Goal: Information Seeking & Learning: Learn about a topic

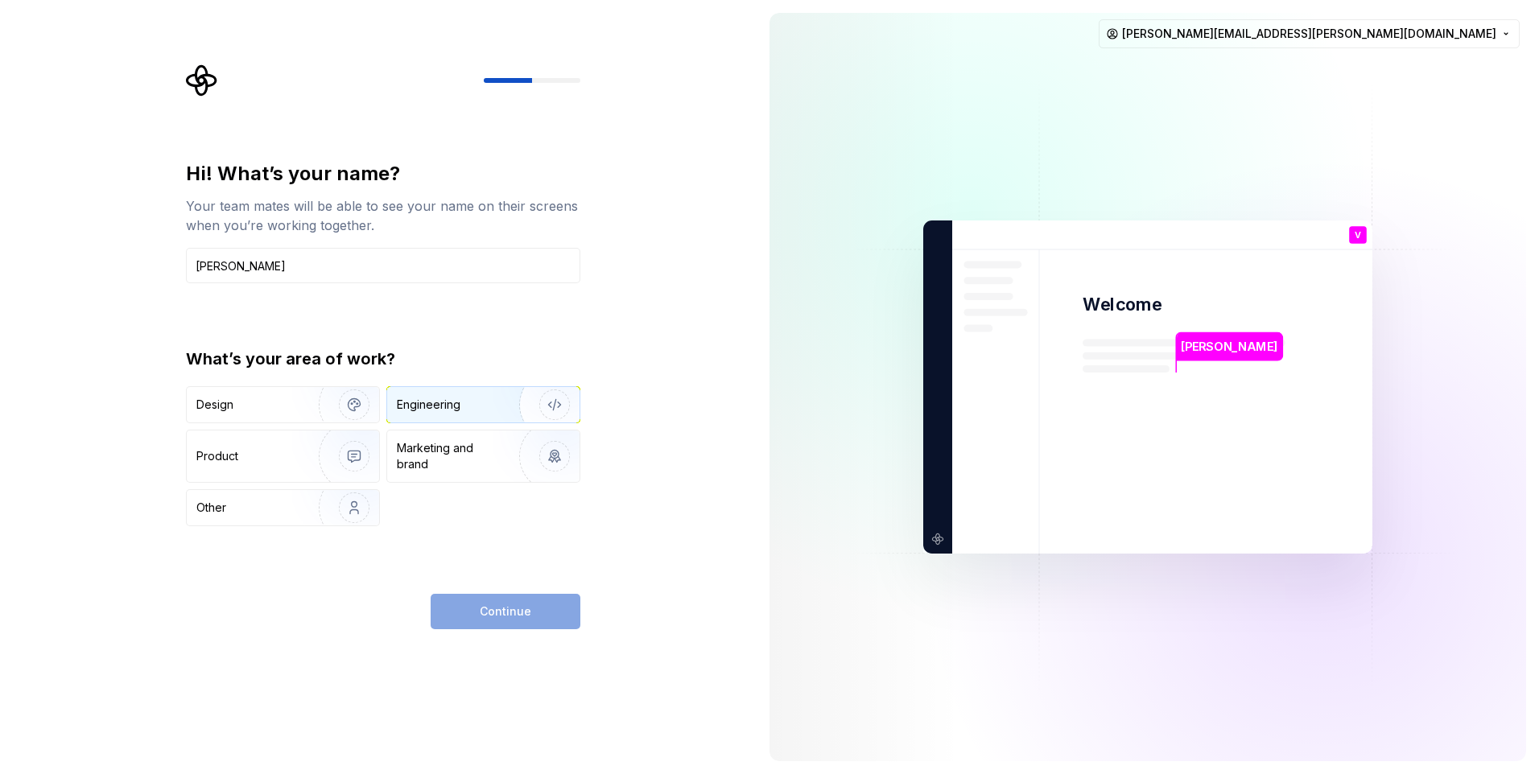
type input "[PERSON_NAME]"
click at [561, 402] on img "button" at bounding box center [544, 405] width 103 height 108
click at [543, 402] on img "button" at bounding box center [544, 405] width 103 height 108
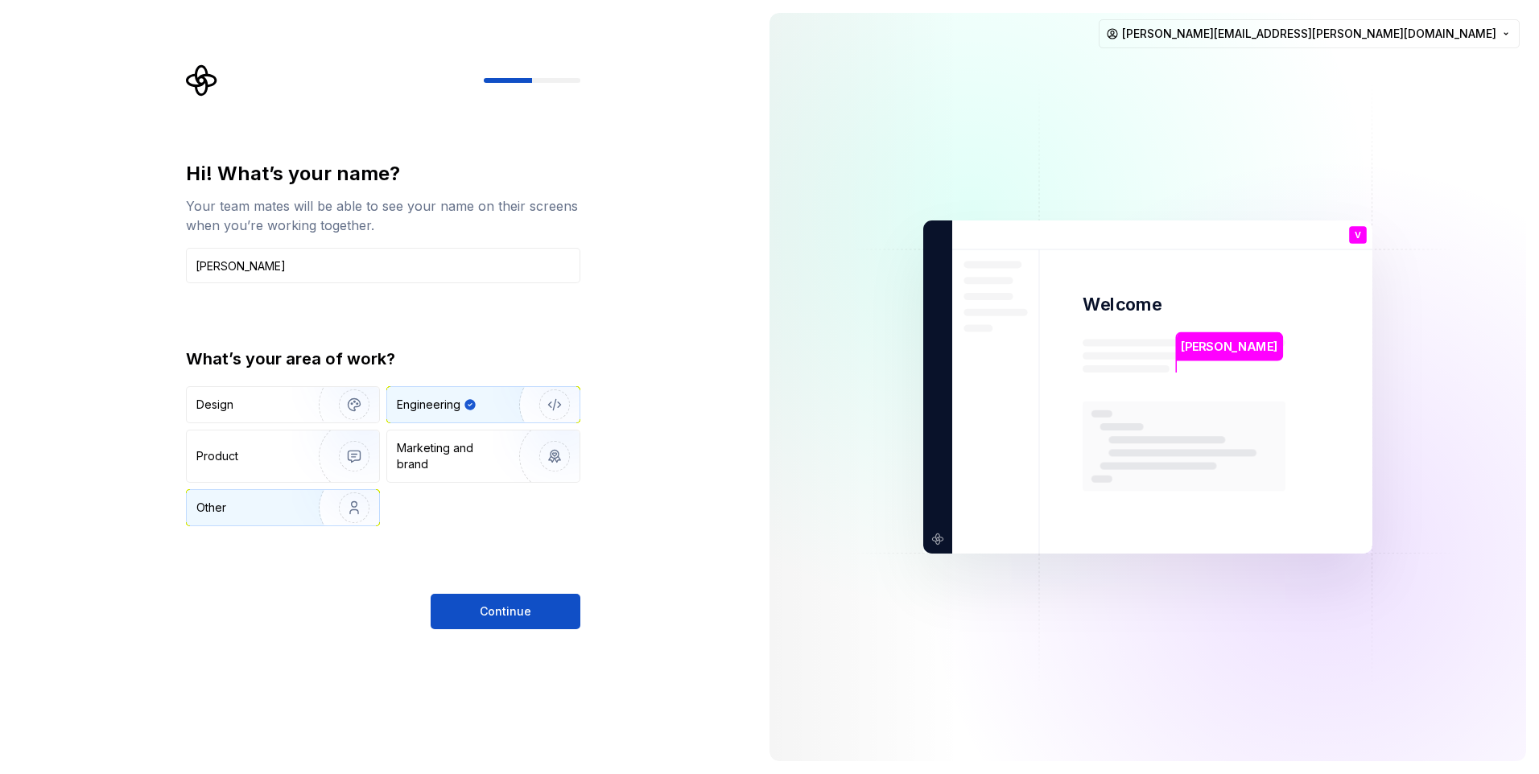
click at [317, 509] on img "button" at bounding box center [343, 508] width 103 height 108
click at [479, 406] on div "Engineering" at bounding box center [461, 405] width 128 height 16
click at [503, 609] on span "Continue" at bounding box center [506, 612] width 52 height 16
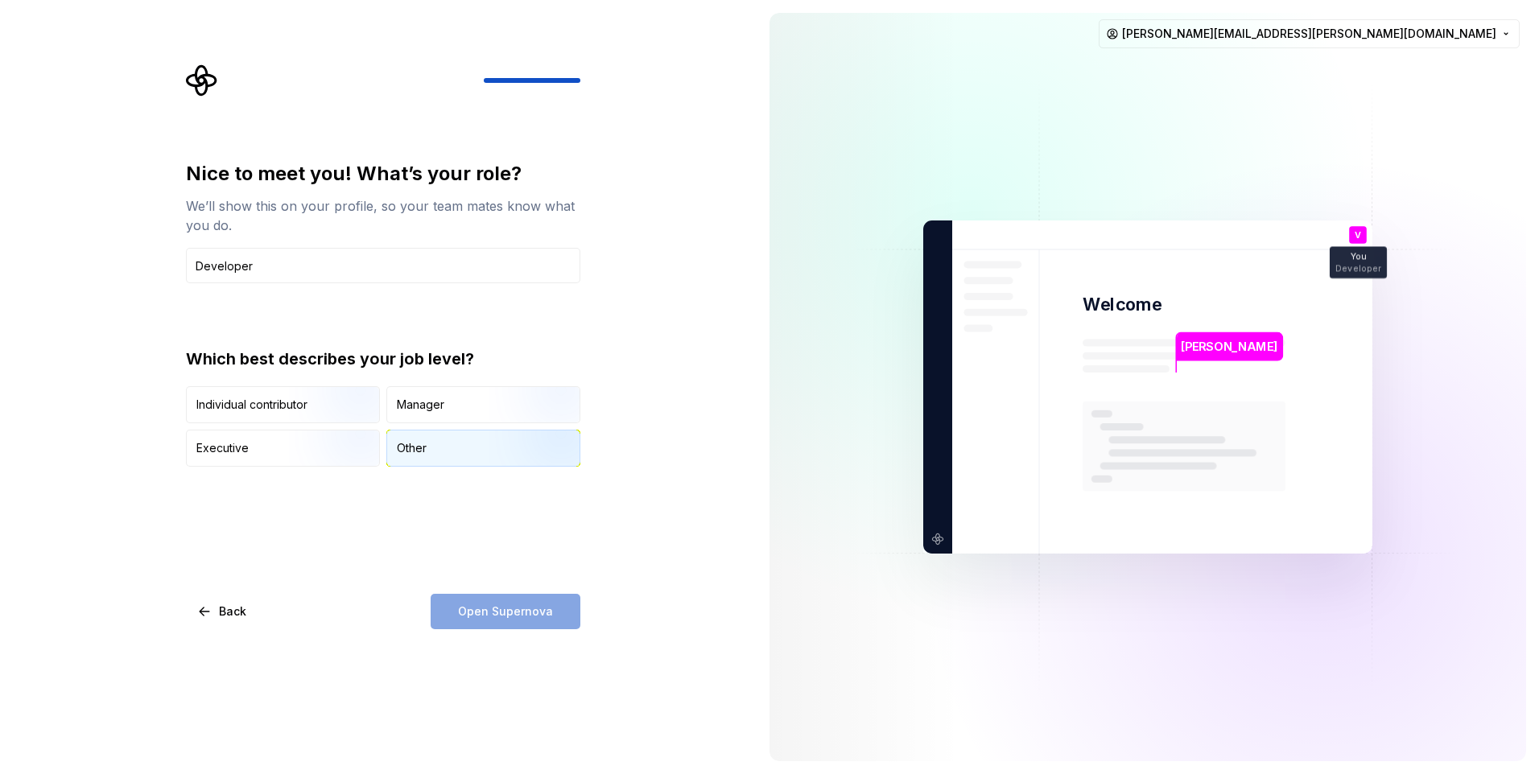
type input "Developer"
click at [475, 454] on div "Other" at bounding box center [483, 448] width 192 height 35
click at [485, 605] on span "Open Supernova" at bounding box center [505, 612] width 95 height 16
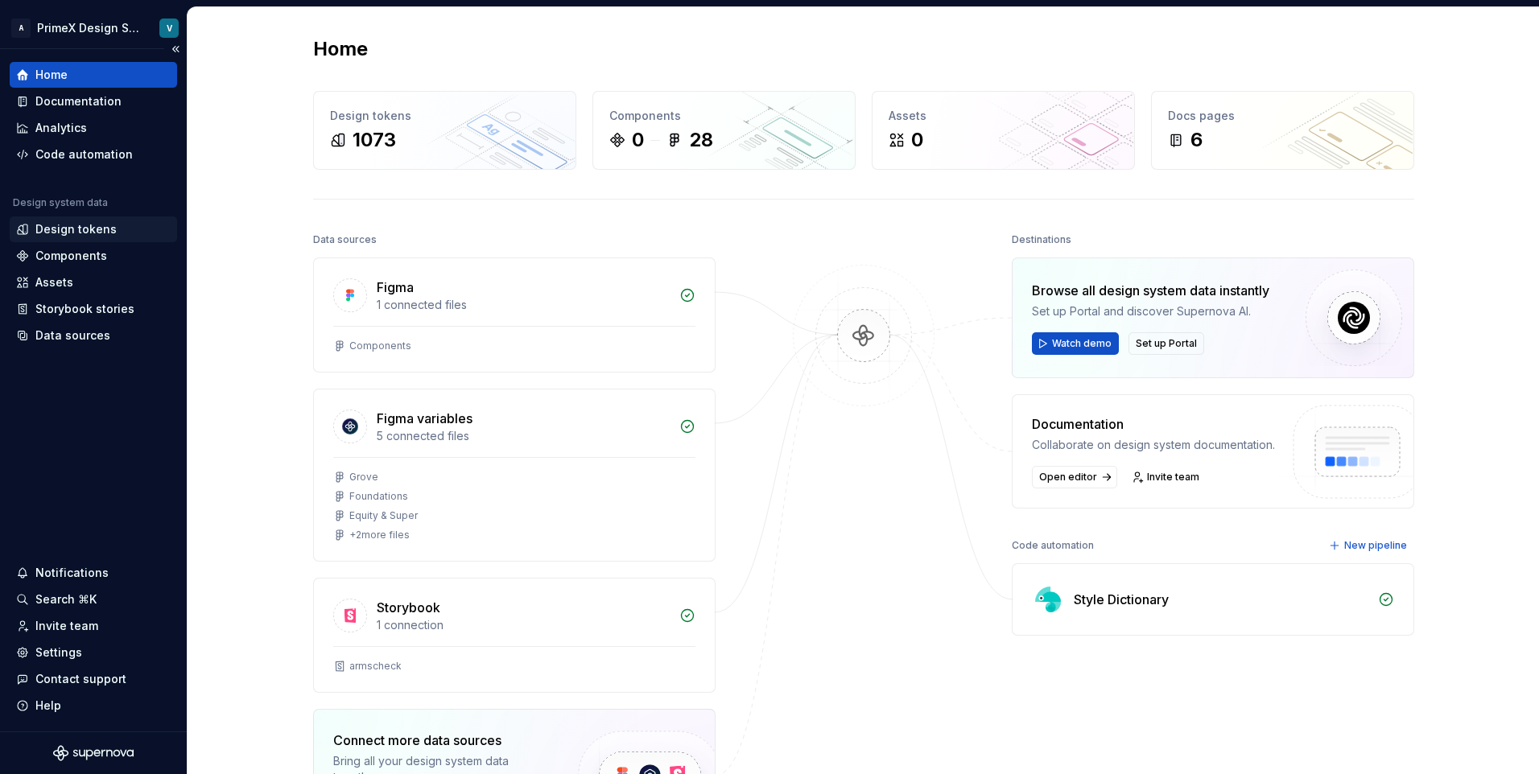
click at [75, 226] on div "Design tokens" at bounding box center [75, 229] width 81 height 16
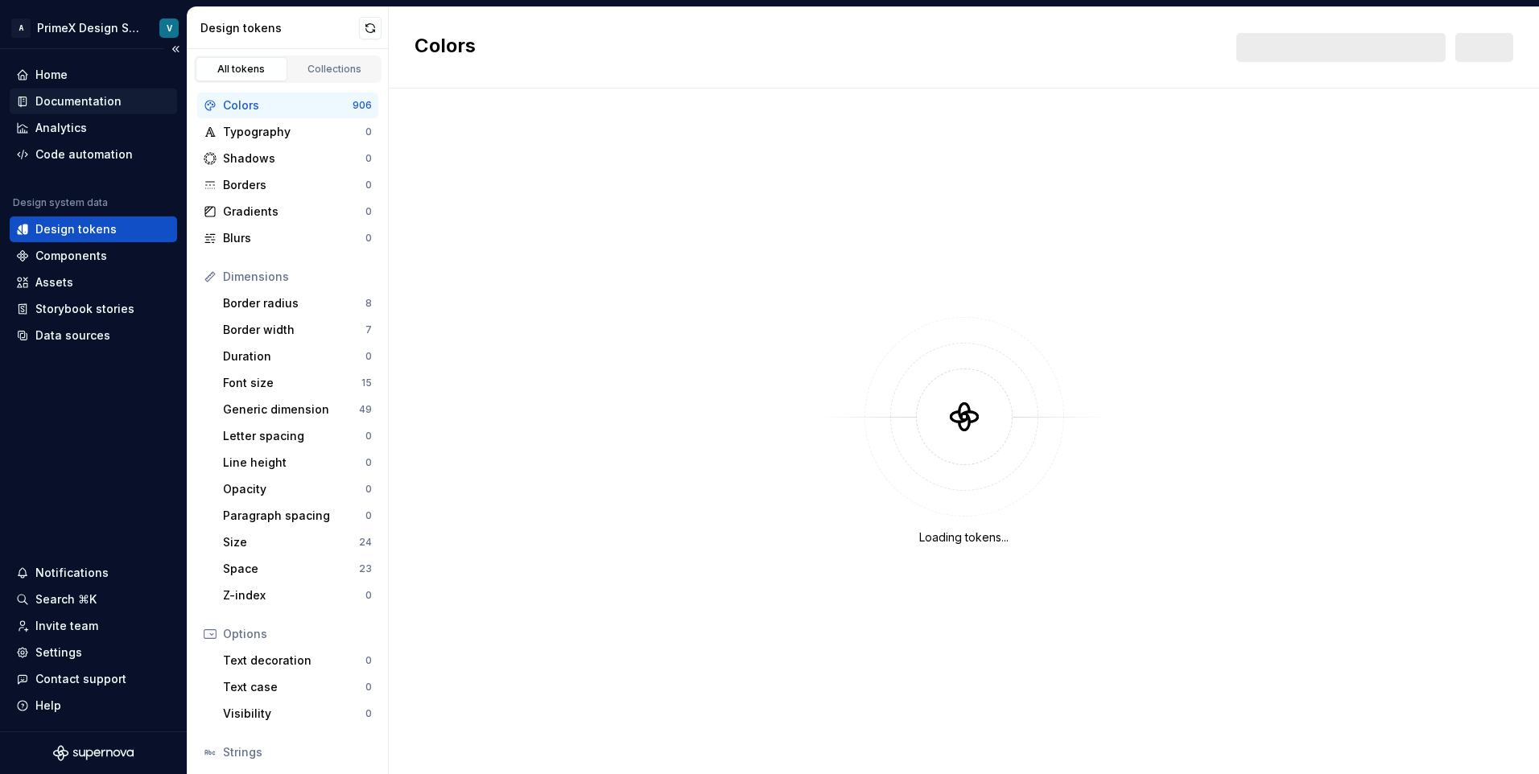
click at [81, 101] on div "Documentation" at bounding box center [78, 101] width 86 height 16
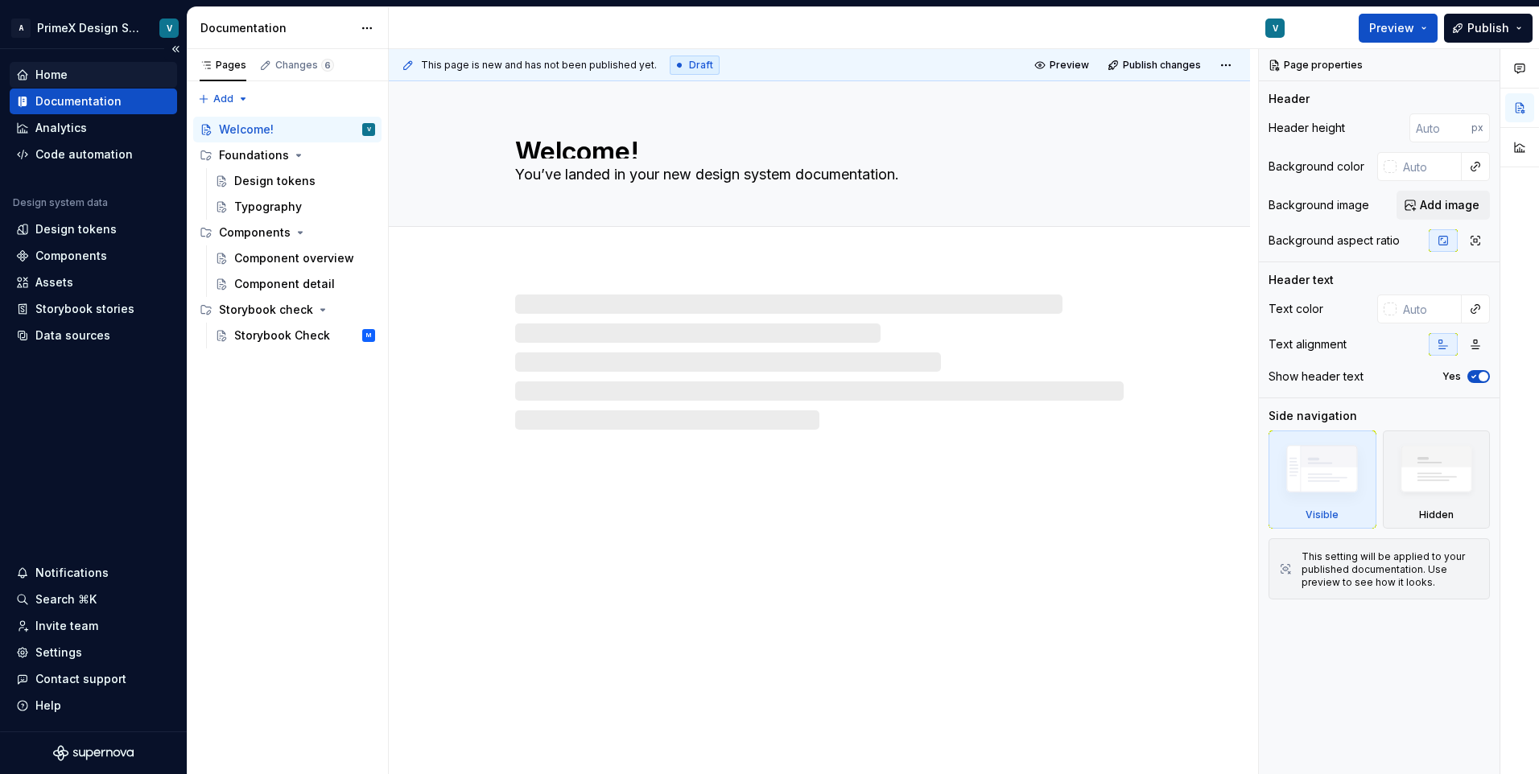
click at [63, 78] on div "Home" at bounding box center [51, 75] width 32 height 16
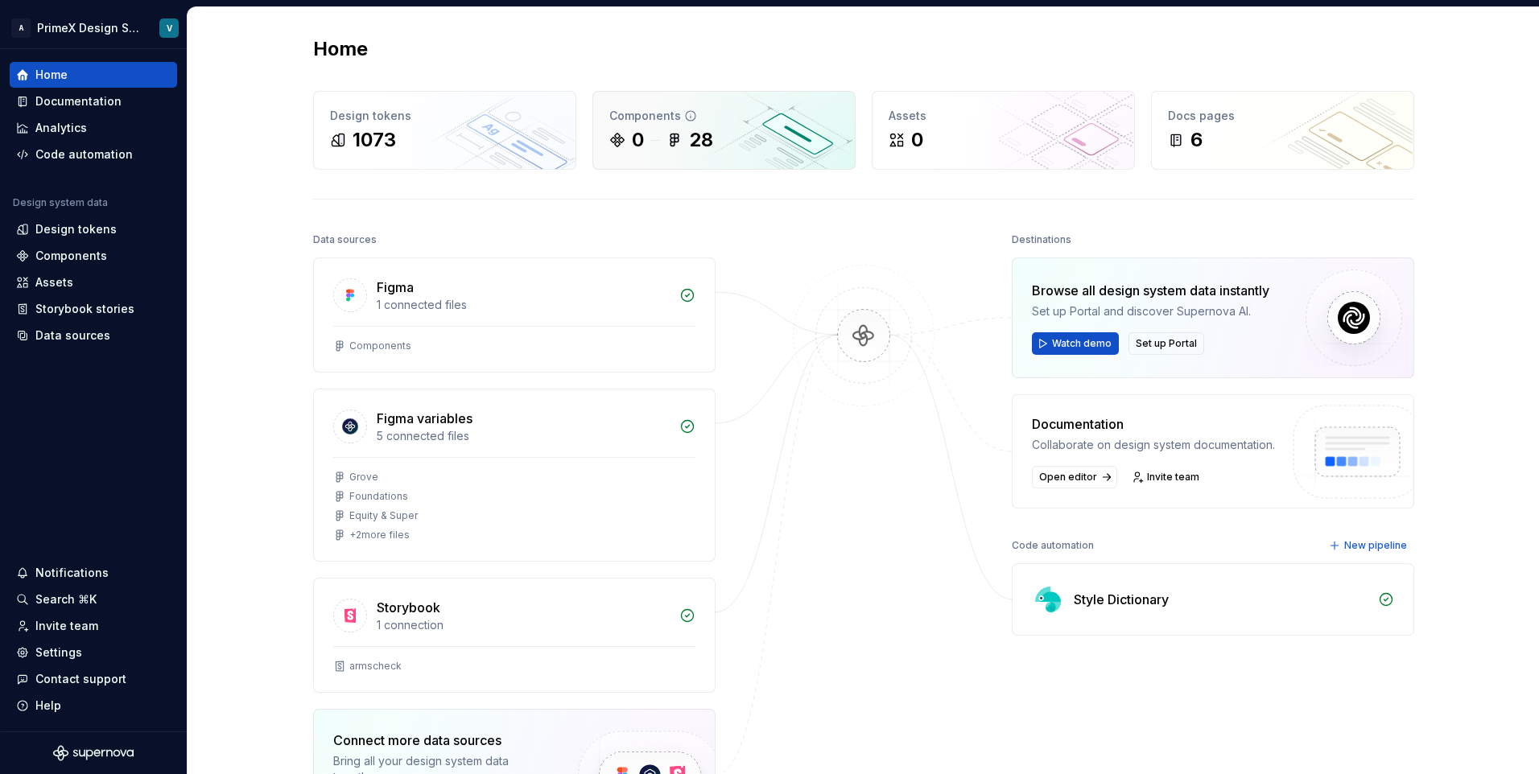
click at [722, 139] on div "0 28" at bounding box center [723, 140] width 229 height 26
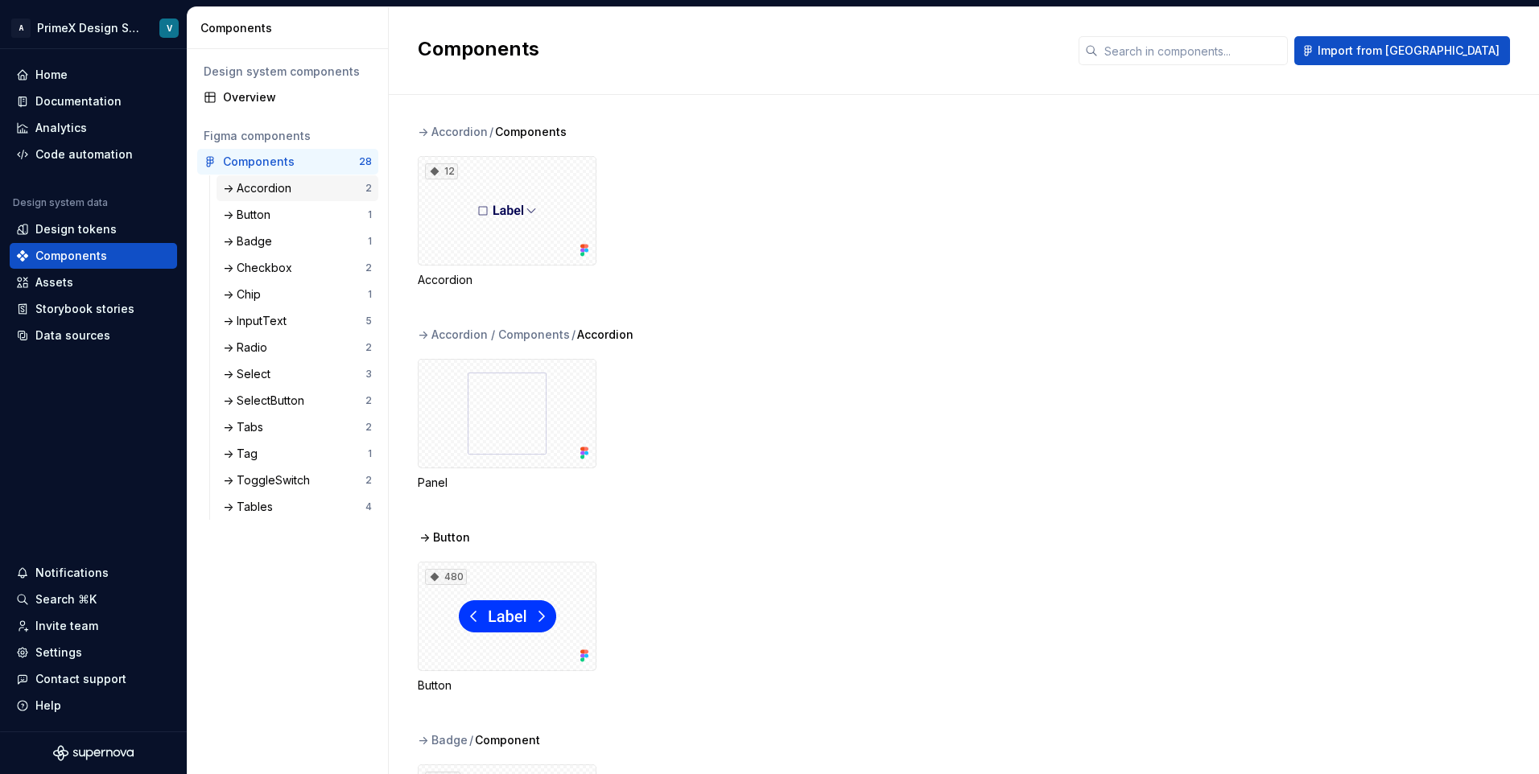
click at [257, 190] on div "-> Accordion" at bounding box center [260, 188] width 75 height 16
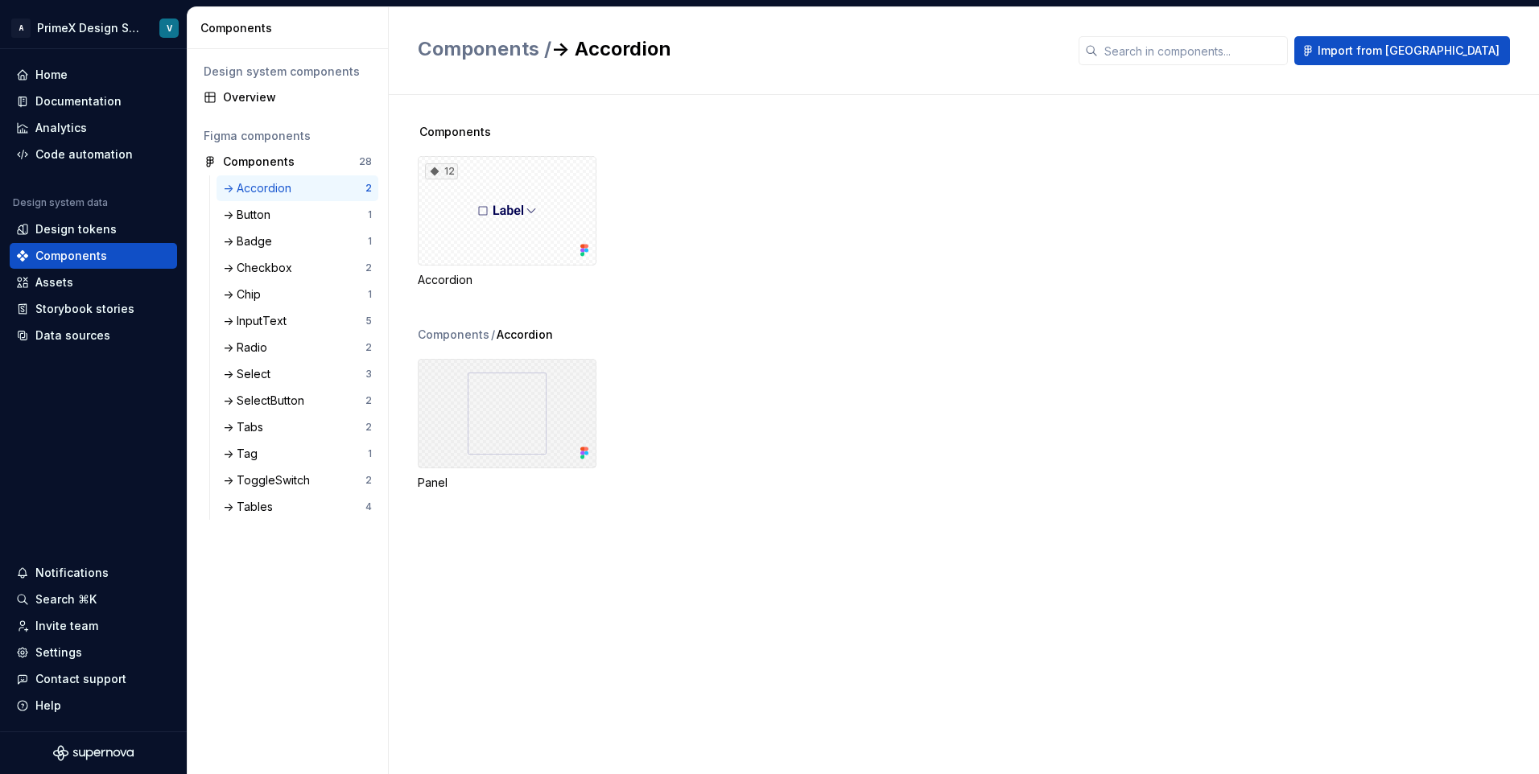
click at [510, 422] on div at bounding box center [507, 413] width 179 height 109
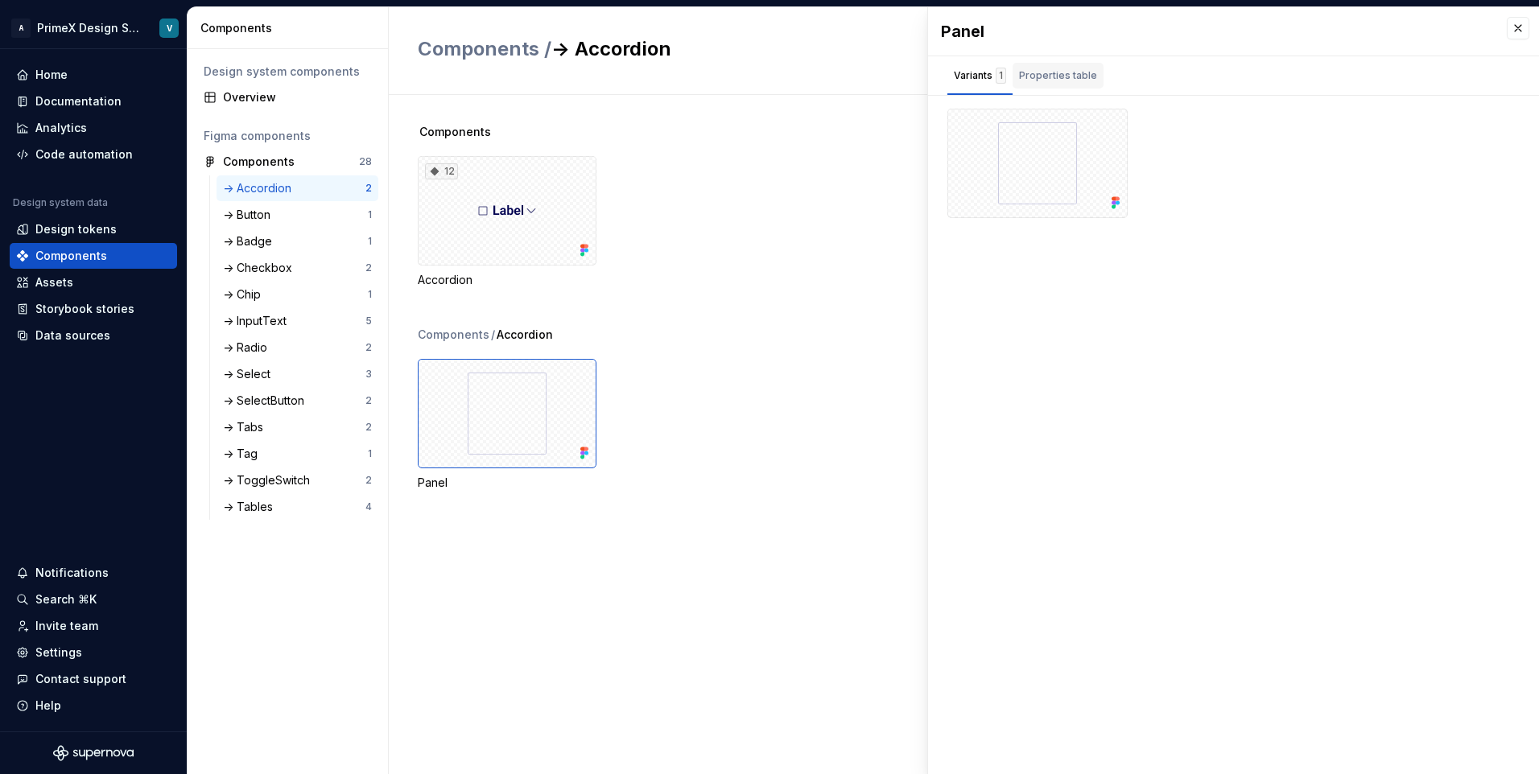
click at [1064, 84] on div "Properties table" at bounding box center [1058, 76] width 91 height 26
click at [971, 75] on div "Variants 1" at bounding box center [980, 76] width 52 height 16
click at [1512, 31] on button "button" at bounding box center [1518, 28] width 23 height 23
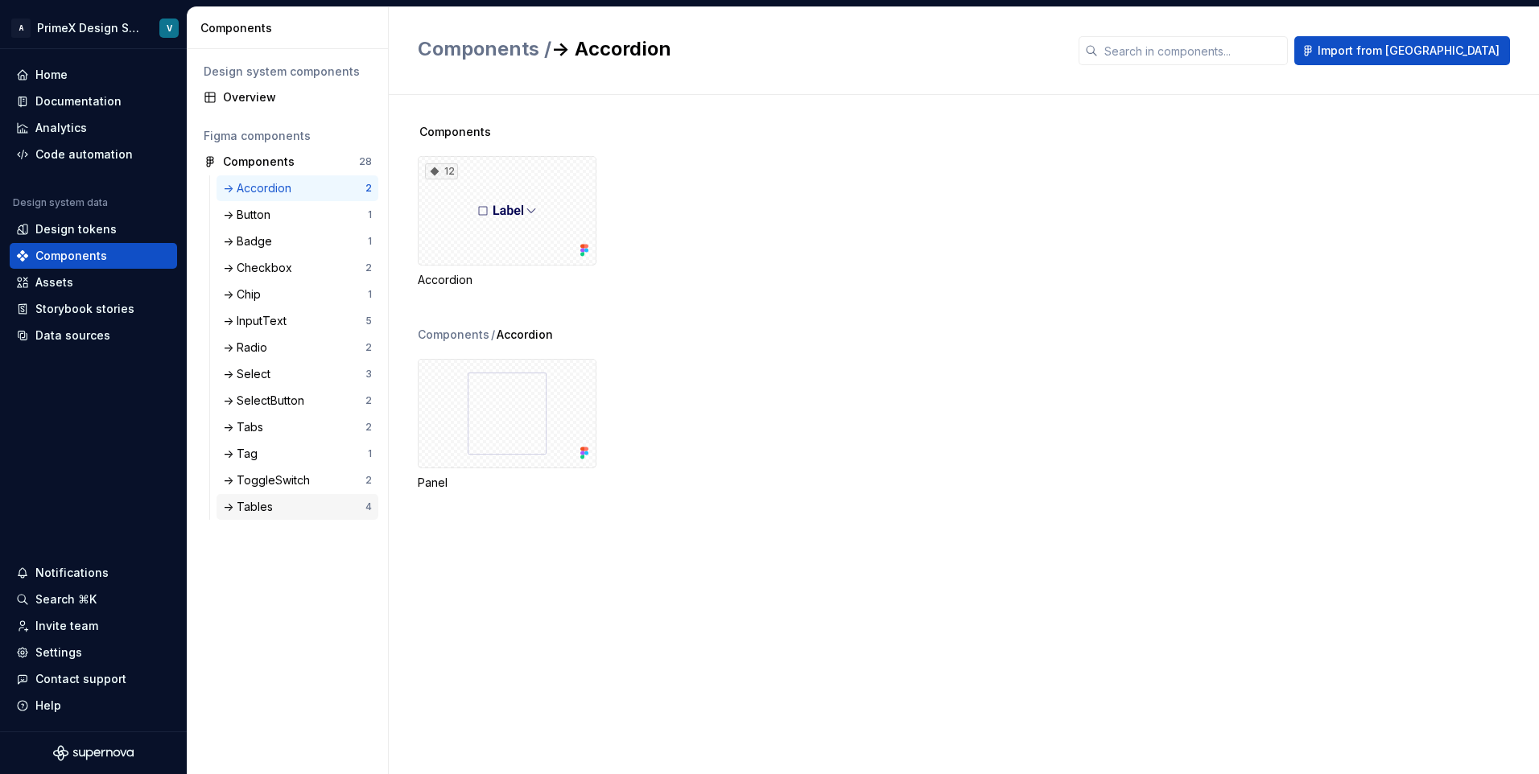
click at [283, 503] on div "-> Tables" at bounding box center [294, 507] width 142 height 16
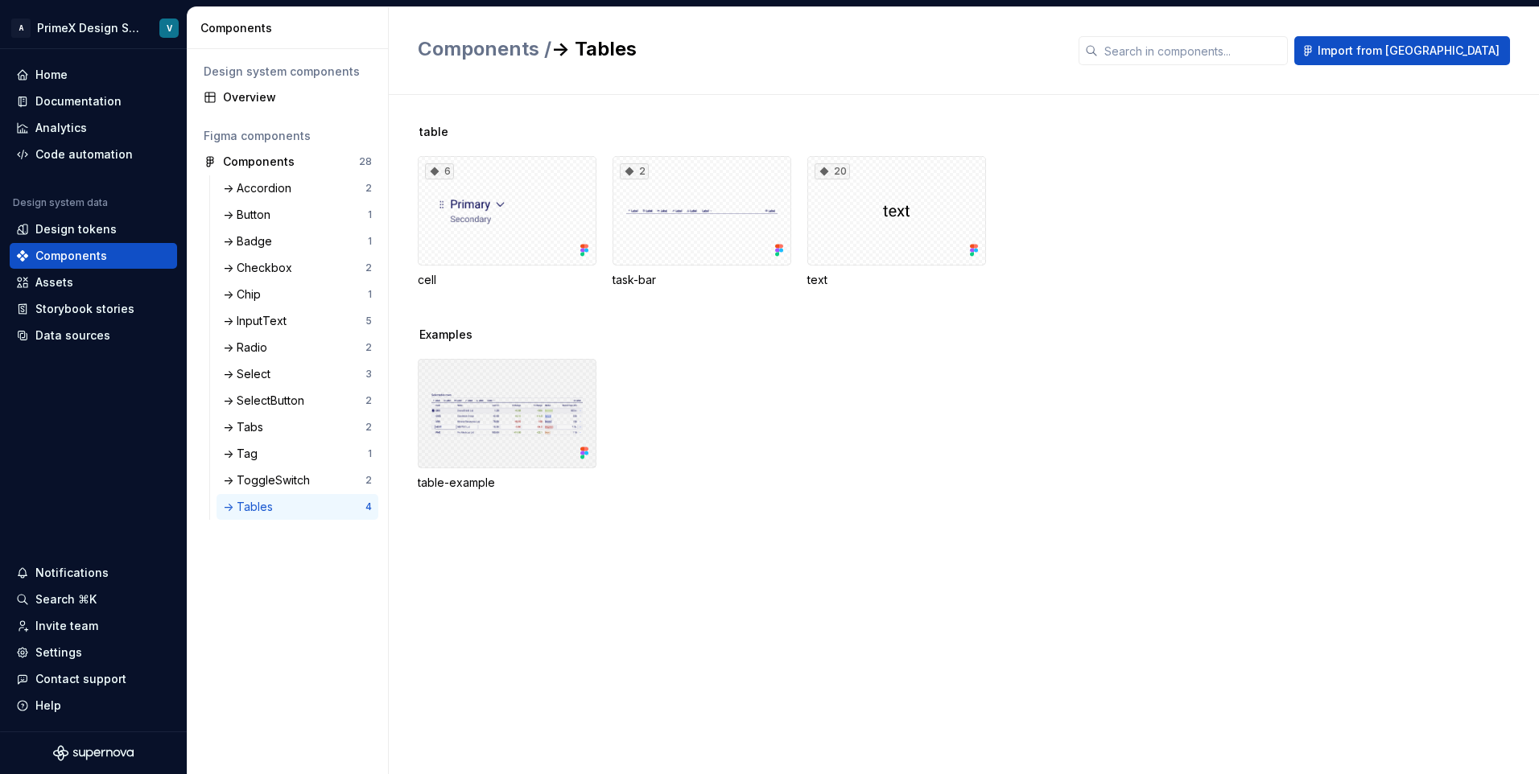
click at [496, 407] on div at bounding box center [507, 413] width 179 height 109
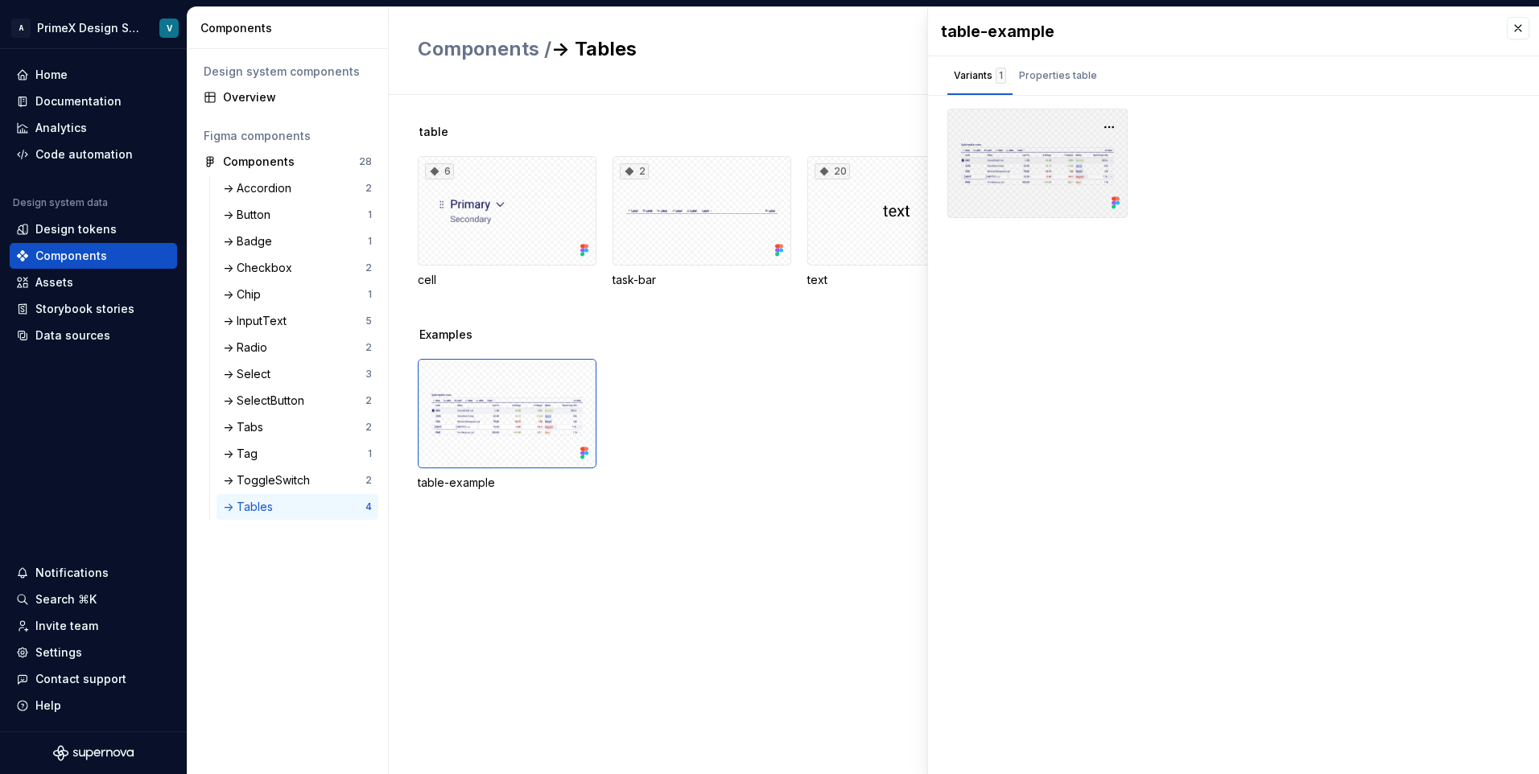
click at [1032, 174] on div at bounding box center [1037, 163] width 180 height 109
click at [1108, 126] on button "button" at bounding box center [1109, 127] width 23 height 23
click at [1005, 435] on div "table-example Variants 1 Properties table Property Values Default HasActionsMen…" at bounding box center [1233, 390] width 611 height 767
click at [1517, 31] on button "button" at bounding box center [1518, 28] width 23 height 23
click at [833, 525] on div "Examples table-example" at bounding box center [978, 428] width 1121 height 203
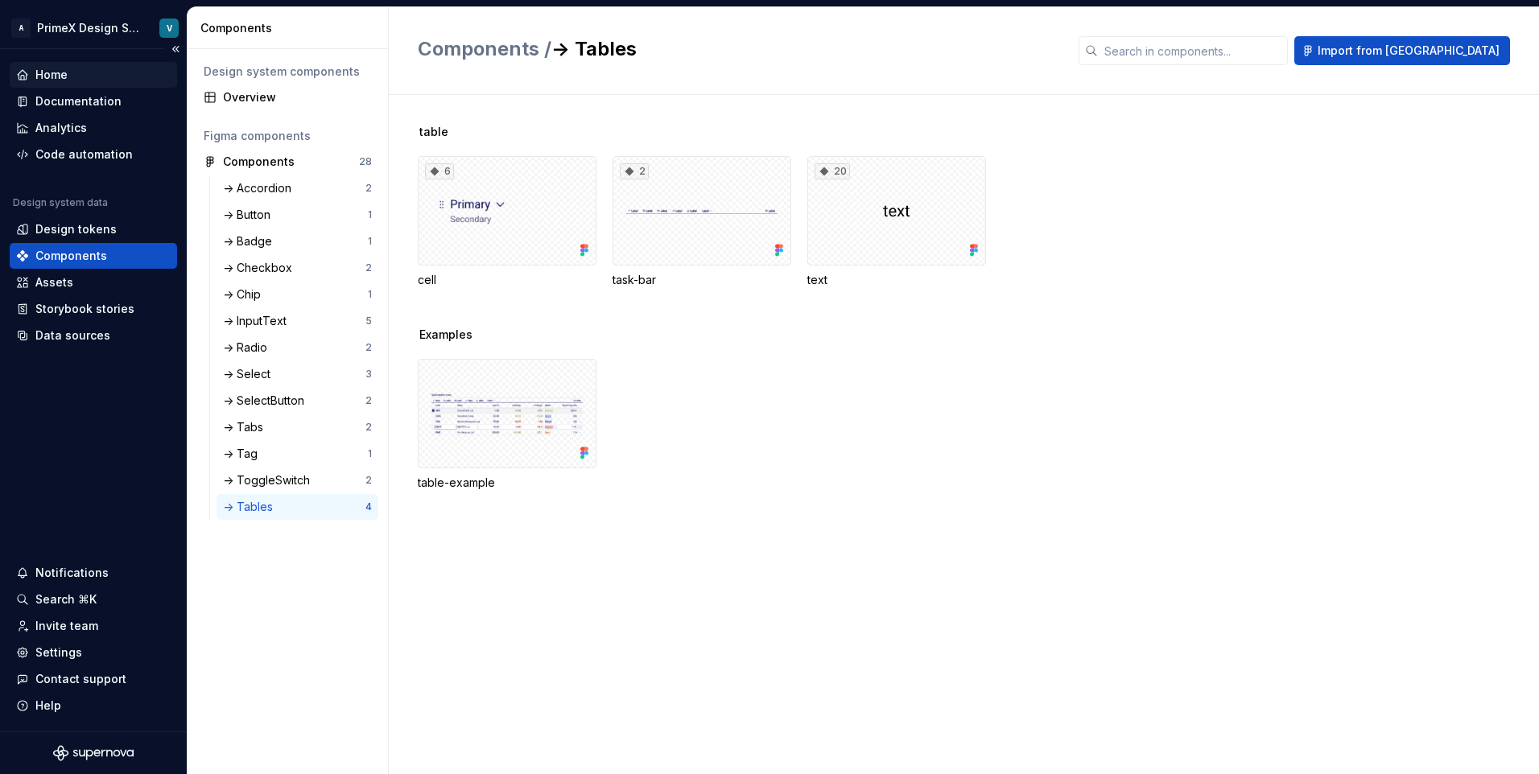
click at [85, 73] on div "Home" at bounding box center [93, 75] width 155 height 16
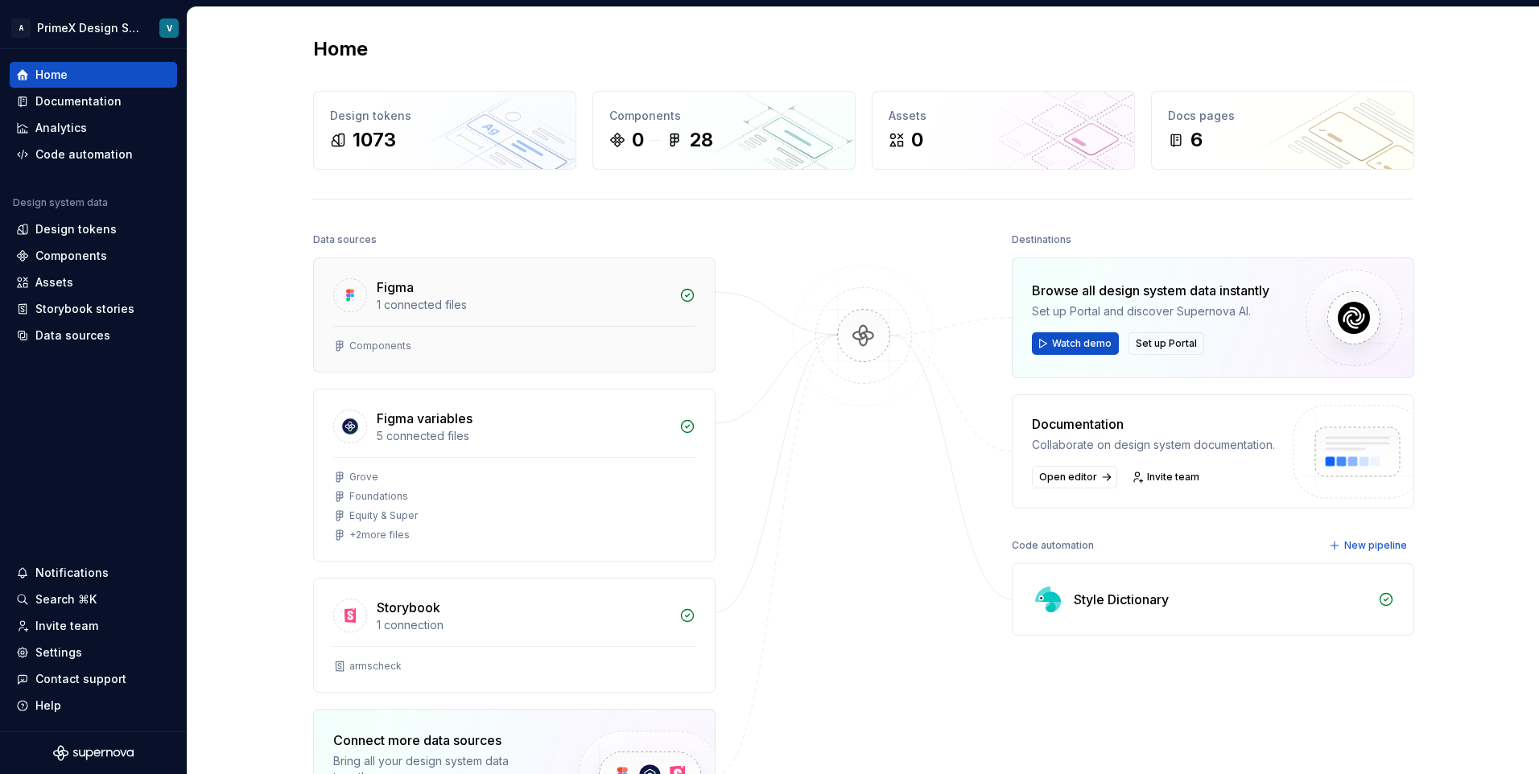
click at [415, 303] on div "1 connected files" at bounding box center [523, 305] width 293 height 16
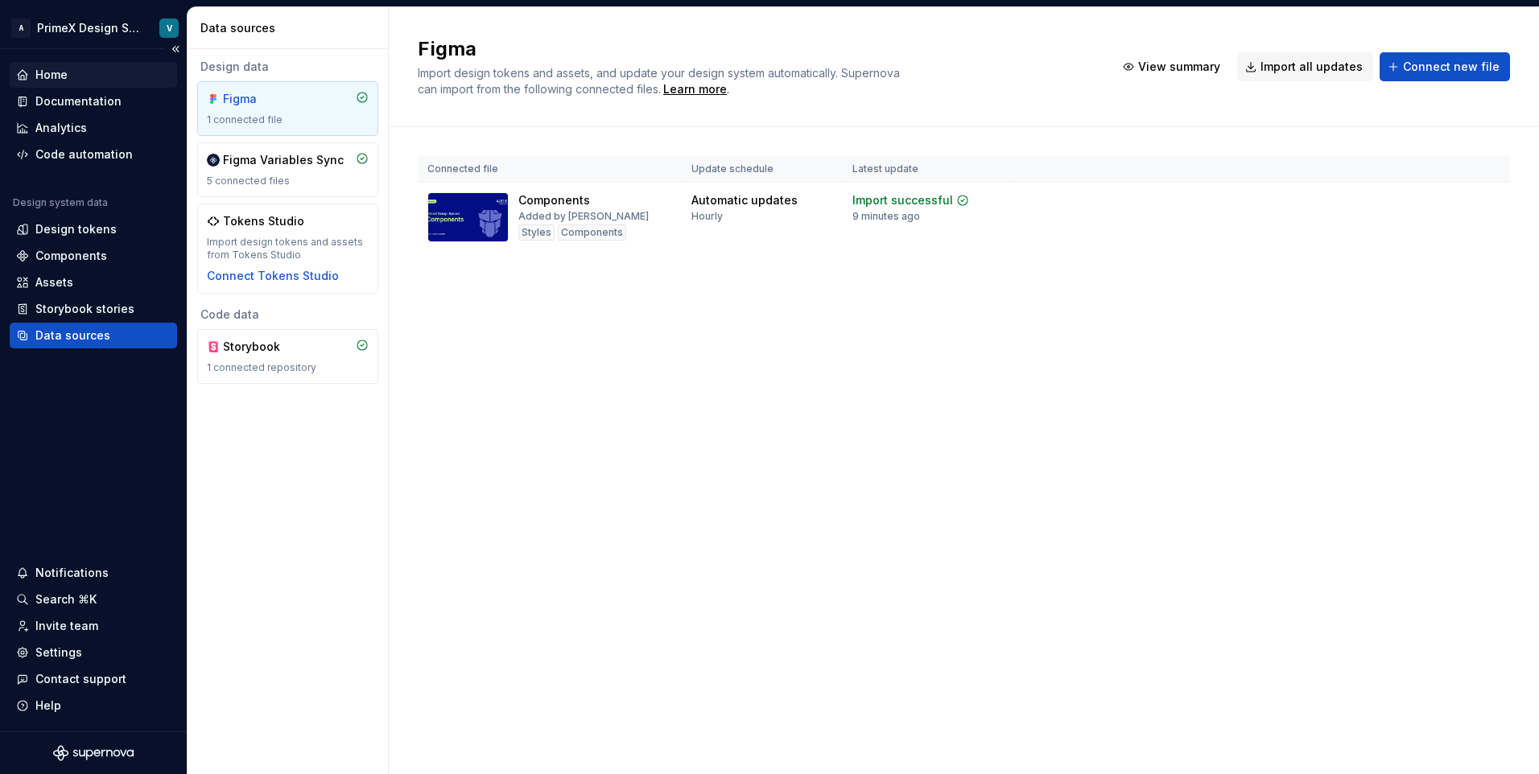
click at [87, 76] on div "Home" at bounding box center [93, 75] width 155 height 16
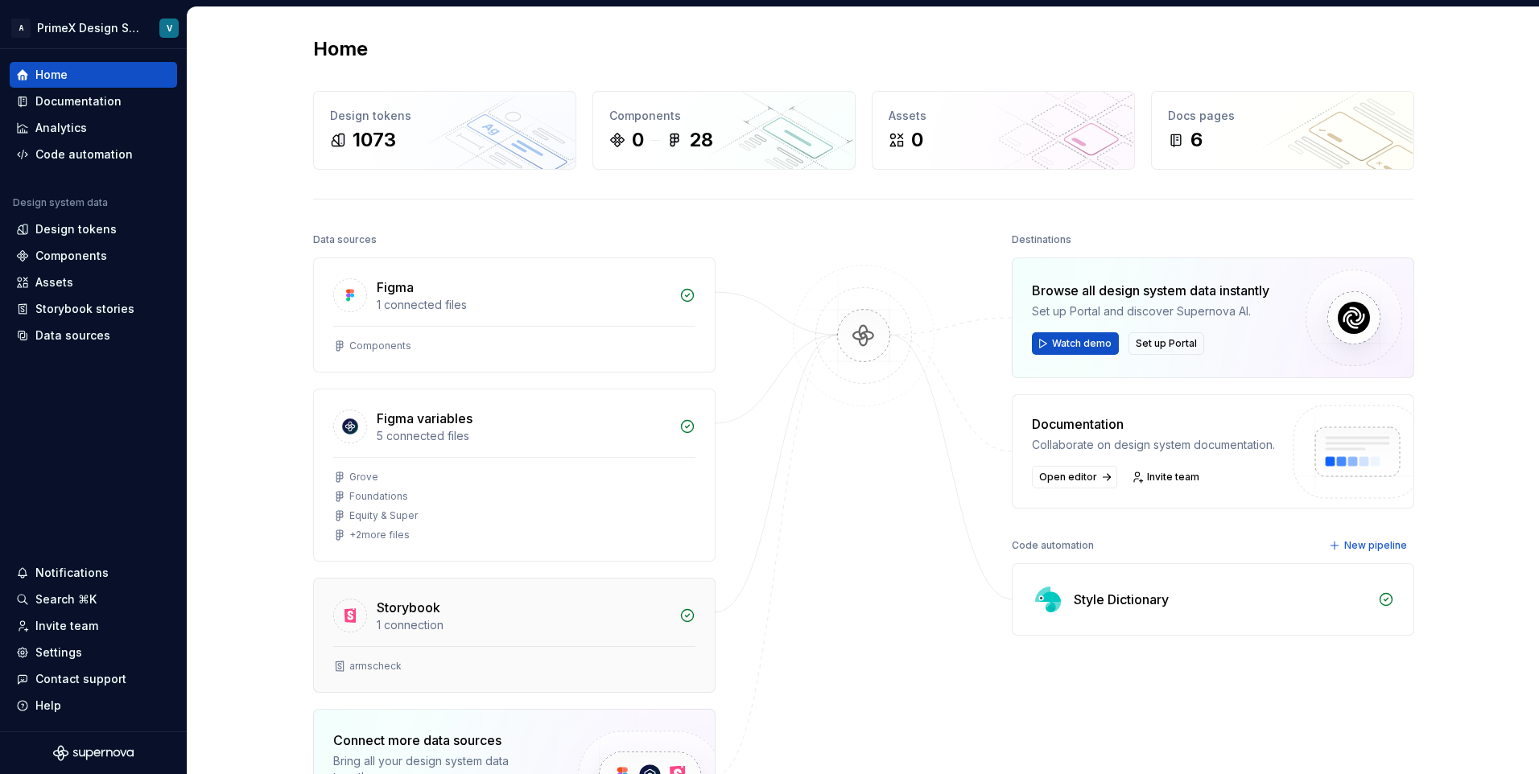
click at [404, 613] on div "Storybook" at bounding box center [409, 607] width 64 height 19
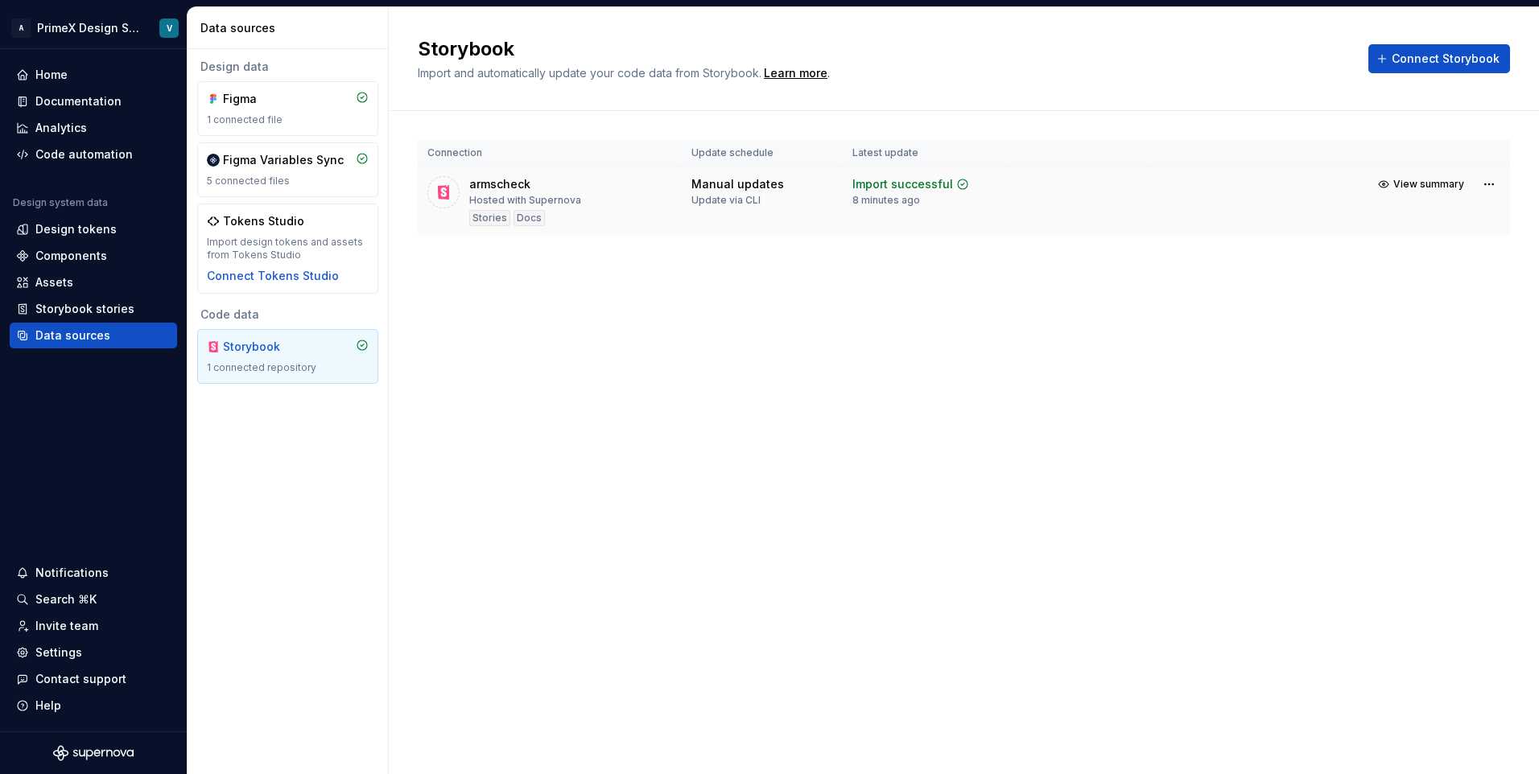
click at [527, 183] on div "armscheck" at bounding box center [499, 184] width 61 height 16
click at [1401, 184] on span "View summary" at bounding box center [1428, 184] width 71 height 13
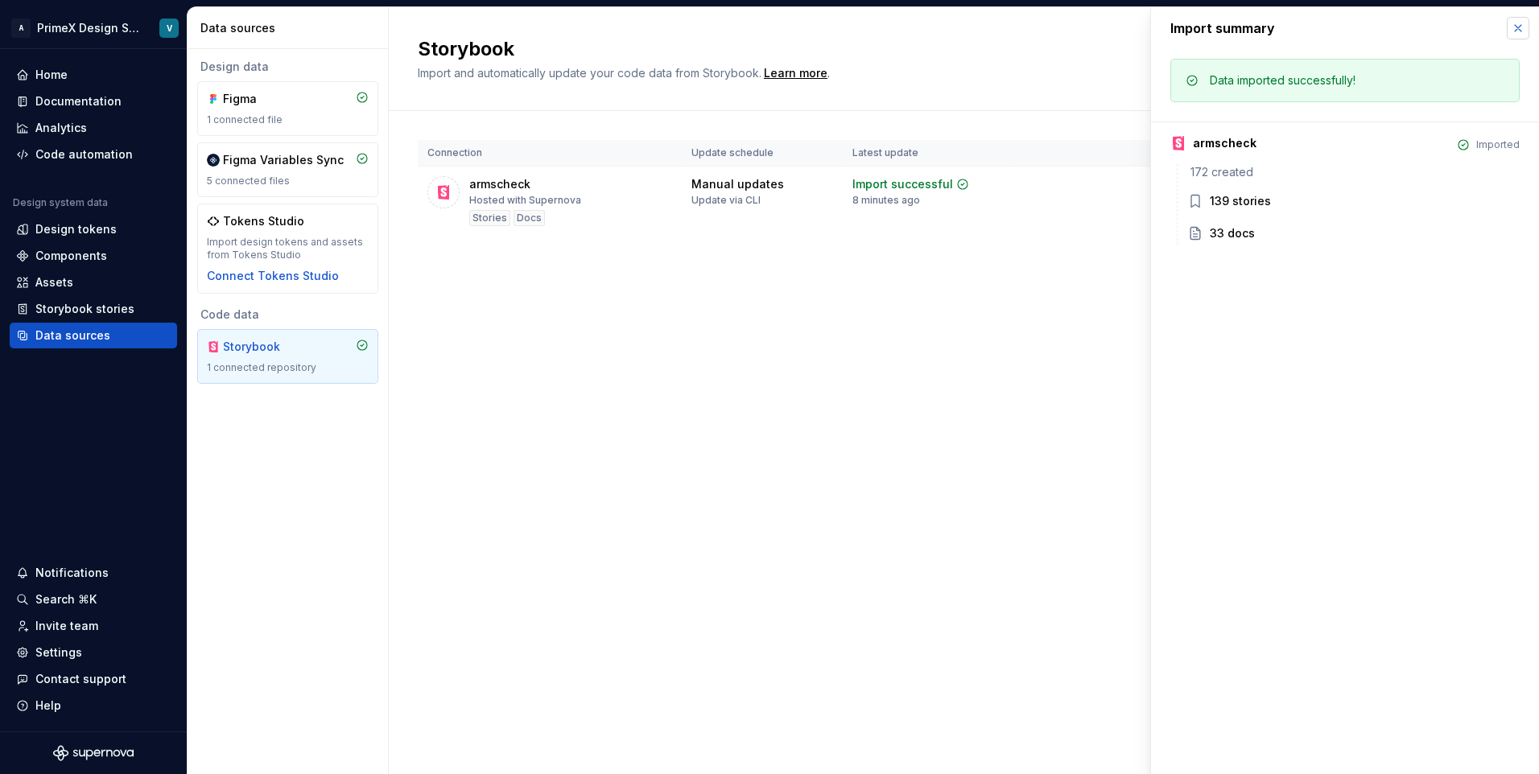
click at [1517, 25] on button "button" at bounding box center [1518, 28] width 23 height 23
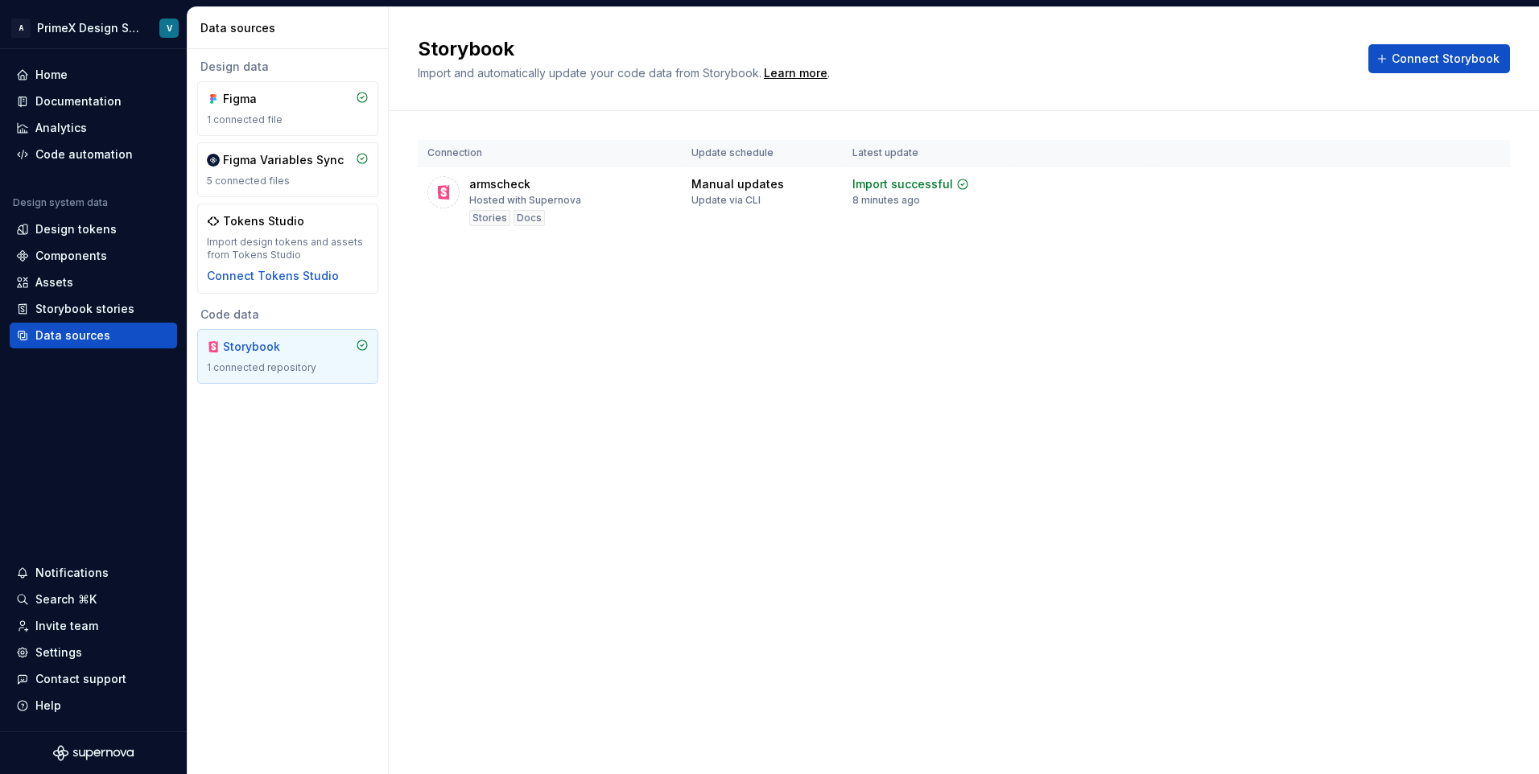
click at [772, 390] on div "Storybook Import and automatically update your code data from Storybook. Learn …" at bounding box center [964, 390] width 1150 height 767
click at [80, 72] on div "Home" at bounding box center [93, 75] width 155 height 16
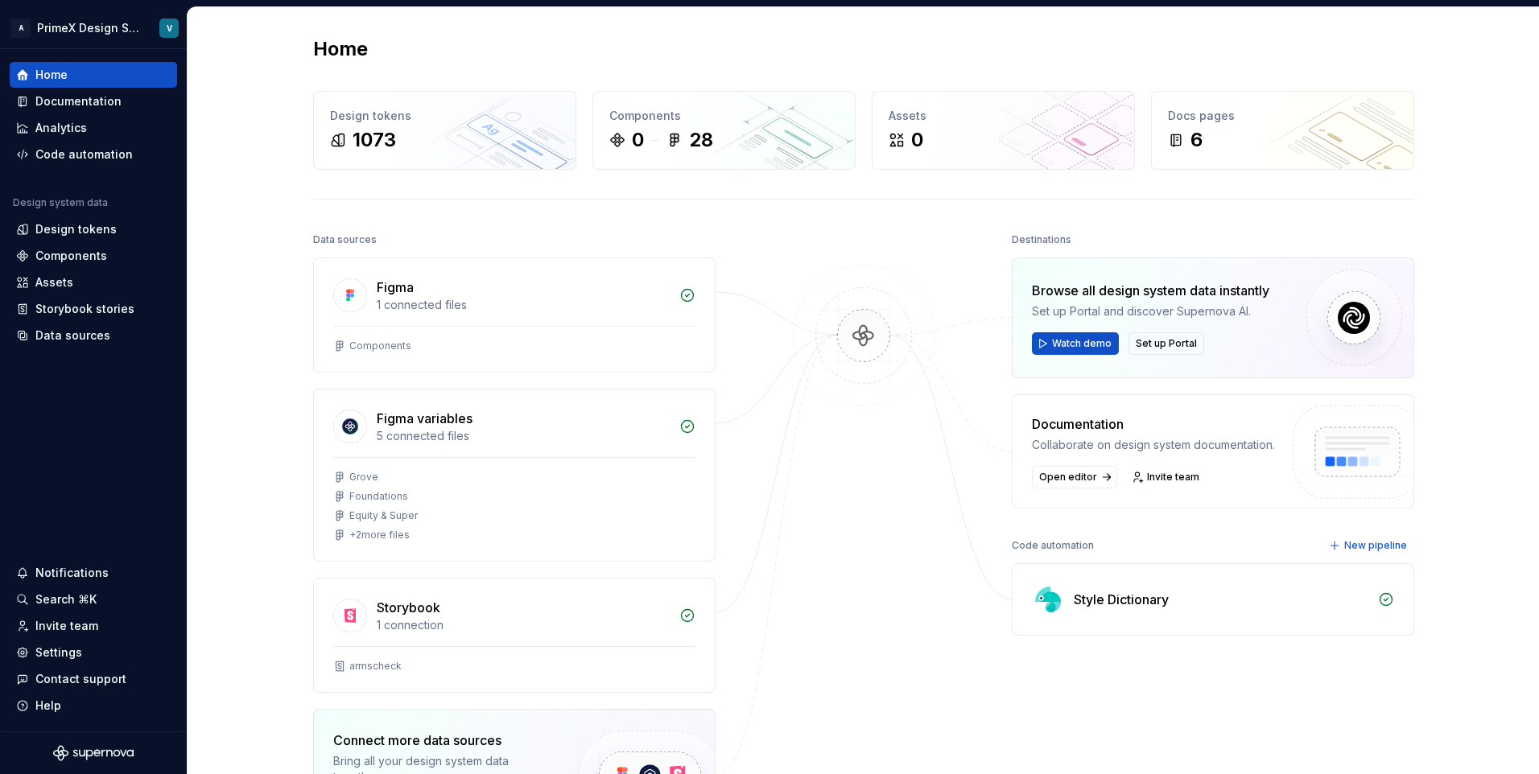
click at [237, 505] on div "Home Design tokens 1073 Components 0 28 Assets 0 Docs pages 6 Data sources Figm…" at bounding box center [864, 511] width 1352 height 1009
click at [1182, 113] on div "Docs pages" at bounding box center [1282, 116] width 229 height 16
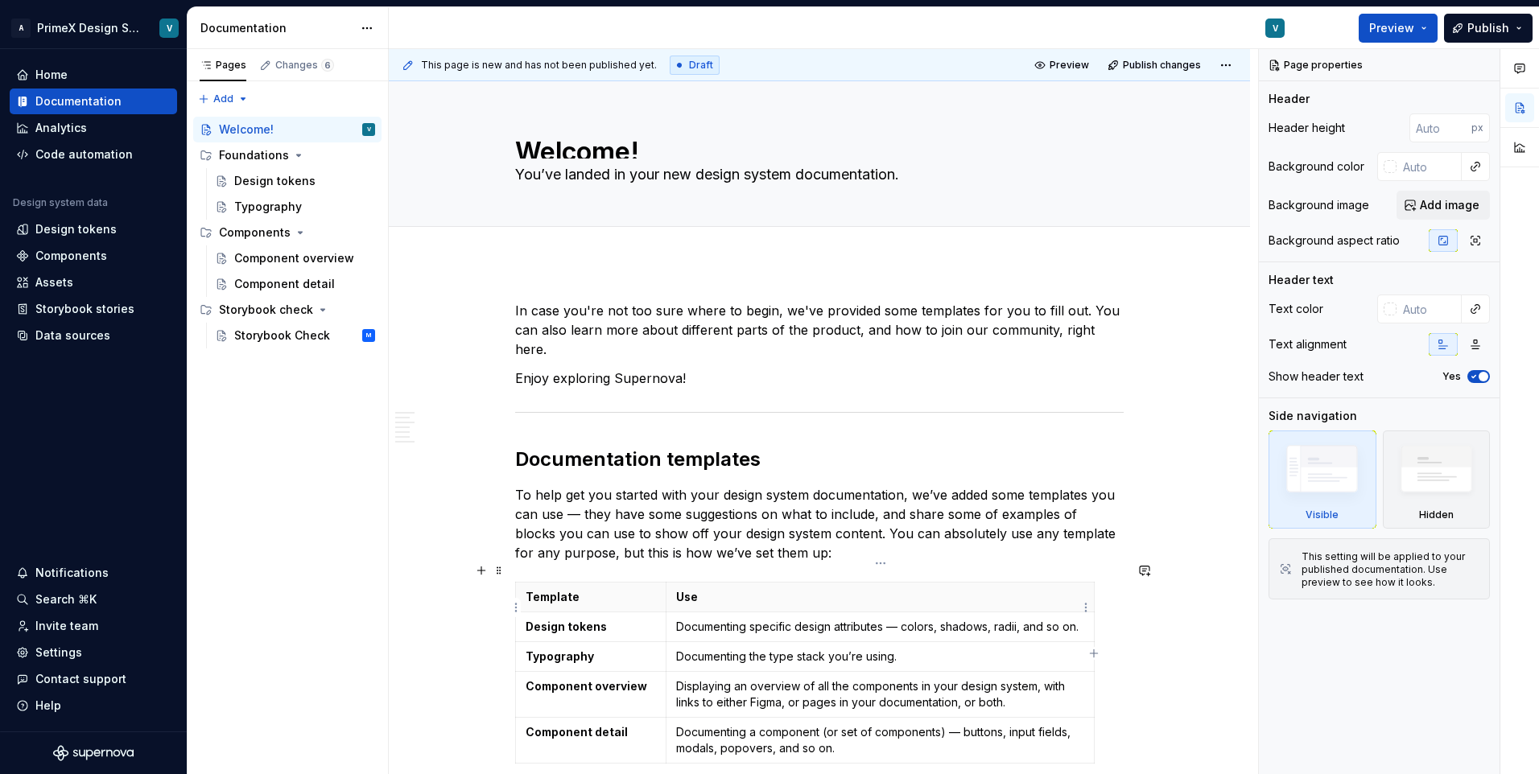
type textarea "*"
click at [78, 77] on div "Home" at bounding box center [93, 75] width 155 height 16
